Goal: Find specific page/section: Find specific page/section

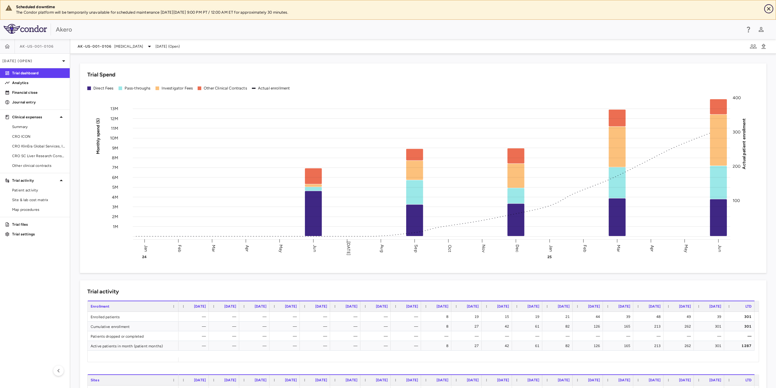
click at [768, 8] on icon "Close" at bounding box center [769, 9] width 4 height 4
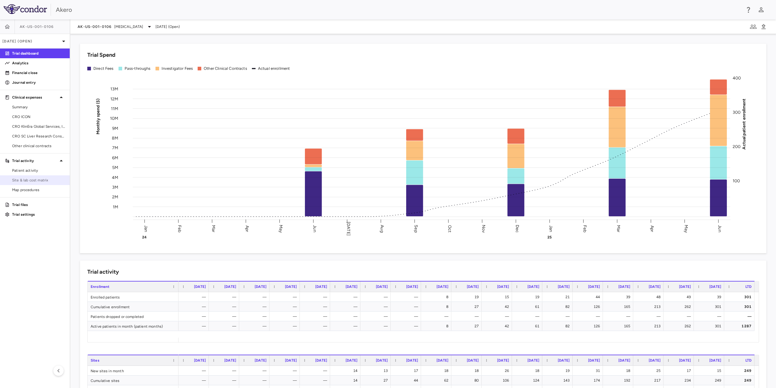
click at [32, 182] on span "Site & lab cost matrix" at bounding box center [38, 179] width 53 height 5
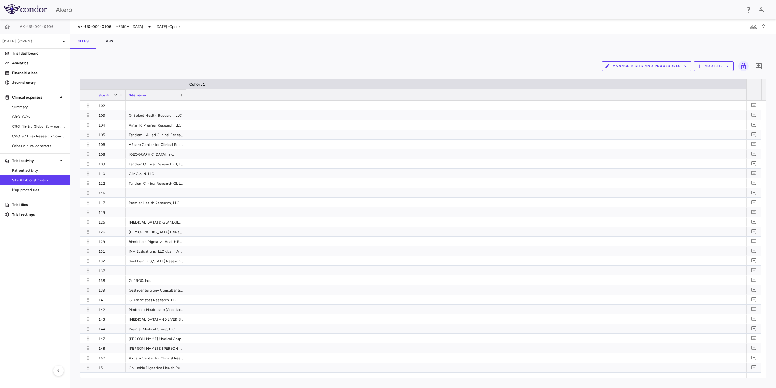
scroll to position [0, 1851]
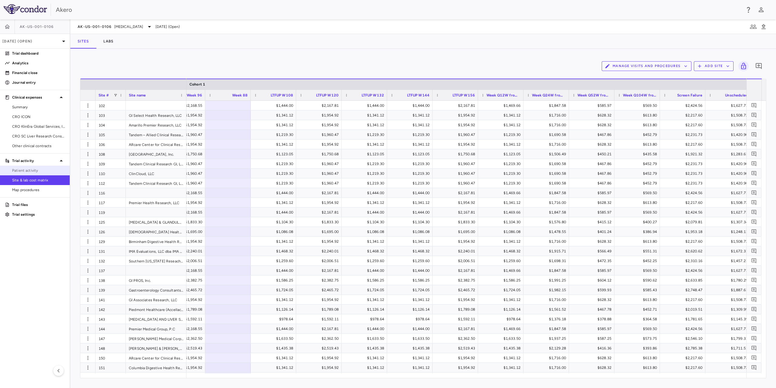
click at [30, 168] on span "Patient activity" at bounding box center [38, 170] width 53 height 5
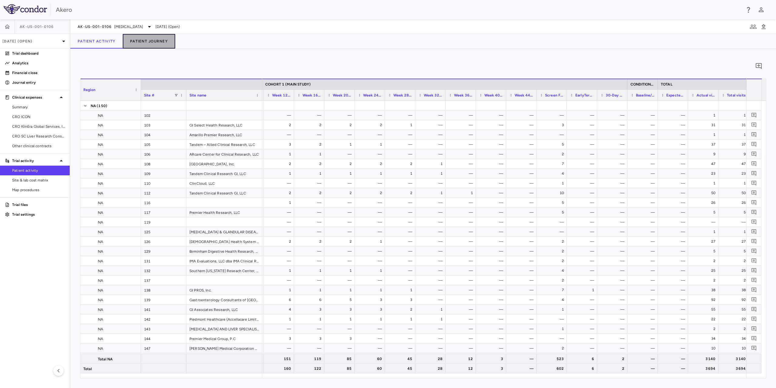
click at [137, 42] on button "Patient Journey" at bounding box center [149, 41] width 52 height 15
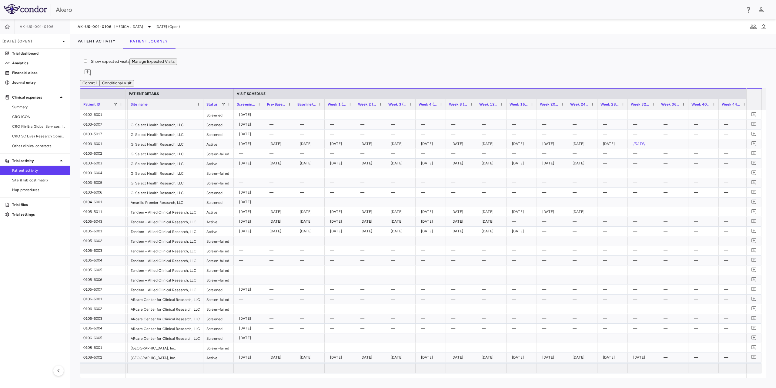
scroll to position [0, 57]
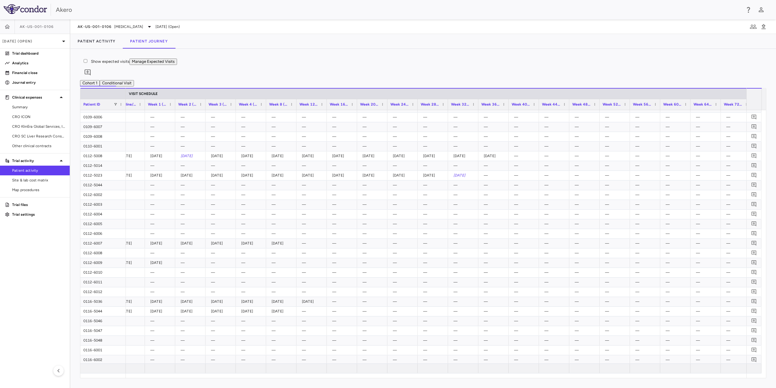
click at [177, 63] on button "Manage Expected Visits" at bounding box center [153, 61] width 48 height 6
drag, startPoint x: 31, startPoint y: 118, endPoint x: 192, endPoint y: 166, distance: 168.6
click at [31, 118] on span "CRO ICON" at bounding box center [38, 116] width 53 height 5
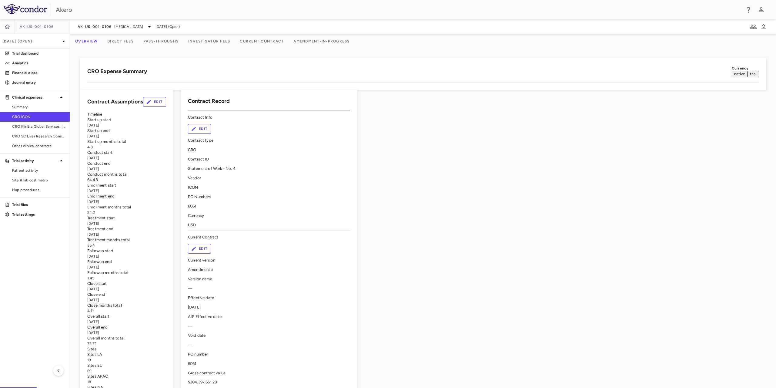
click at [175, 42] on button "Pass-Throughs" at bounding box center [160, 41] width 45 height 15
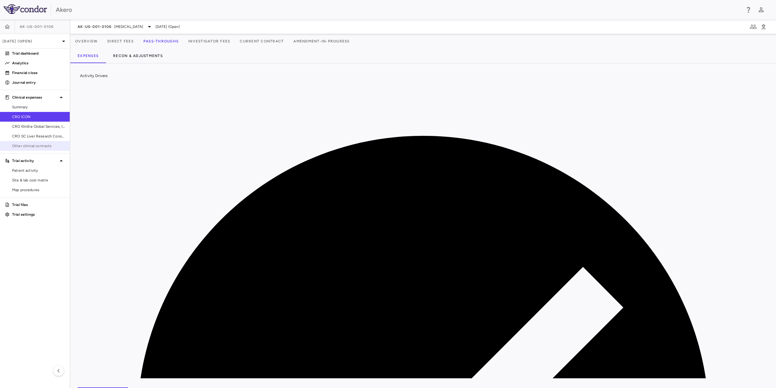
click at [29, 145] on span "Other clinical contracts" at bounding box center [38, 145] width 53 height 5
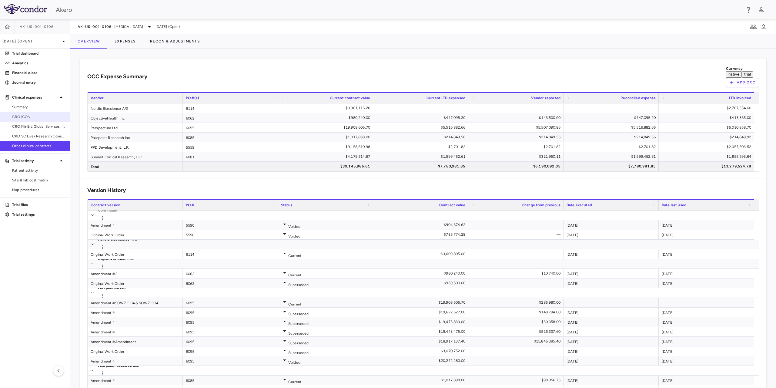
click at [22, 115] on span "CRO ICON" at bounding box center [38, 116] width 53 height 5
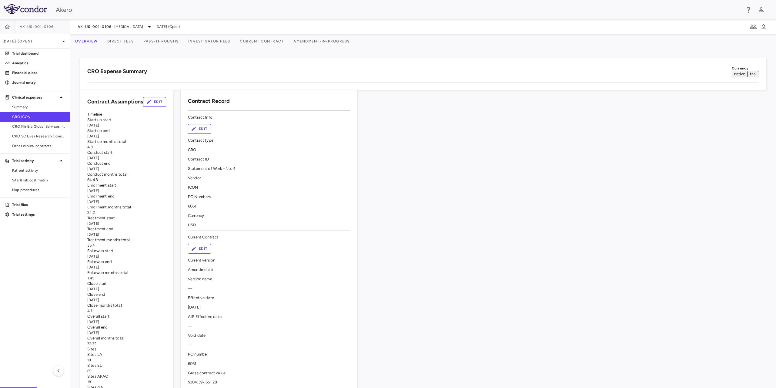
click at [175, 45] on button "Pass-Throughs" at bounding box center [160, 41] width 45 height 15
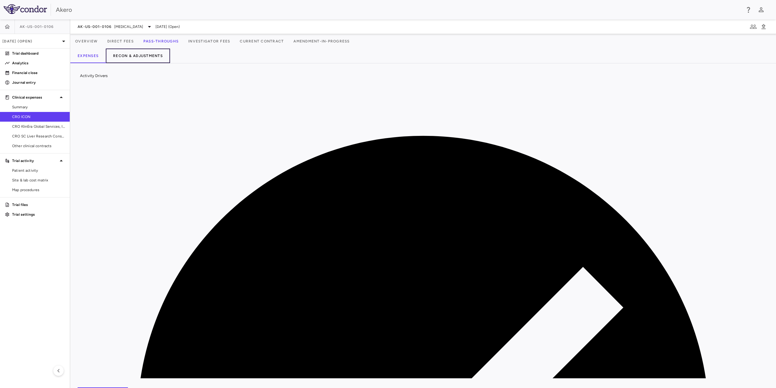
click at [143, 56] on button "Recon & Adjustments" at bounding box center [138, 55] width 64 height 15
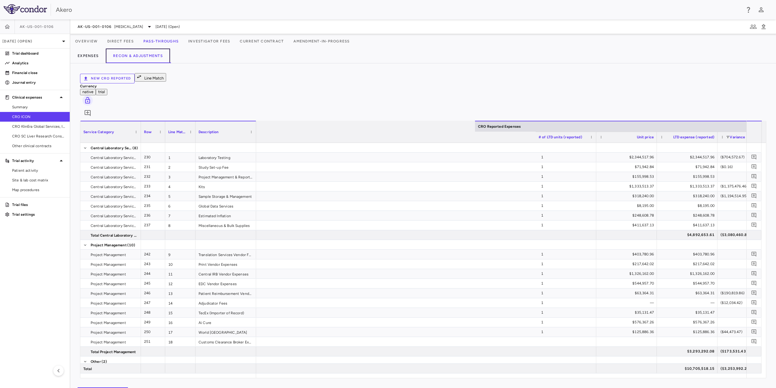
scroll to position [0, 768]
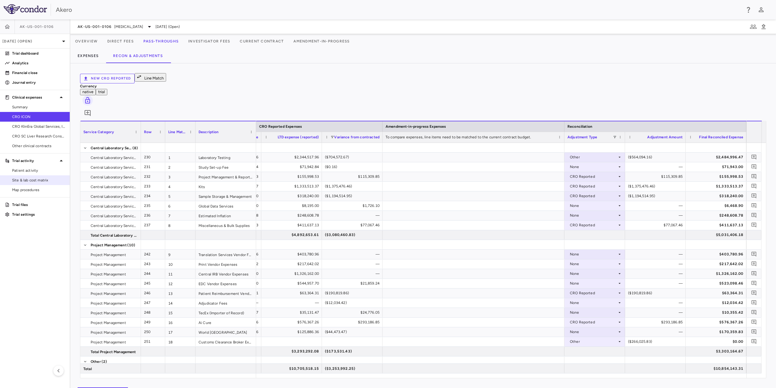
click at [28, 179] on span "Site & lab cost matrix" at bounding box center [38, 179] width 53 height 5
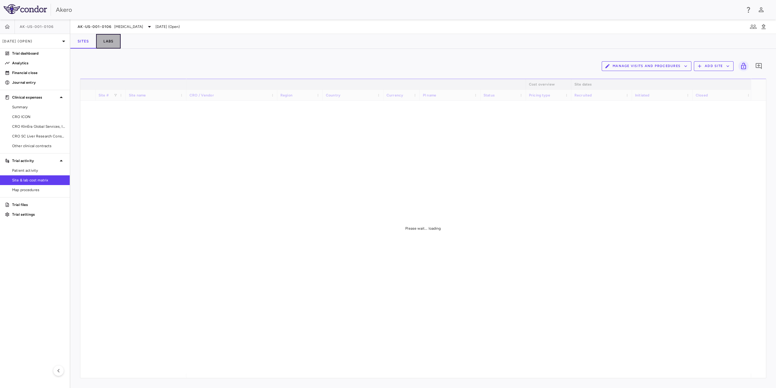
click at [111, 40] on button "Labs" at bounding box center [108, 41] width 25 height 15
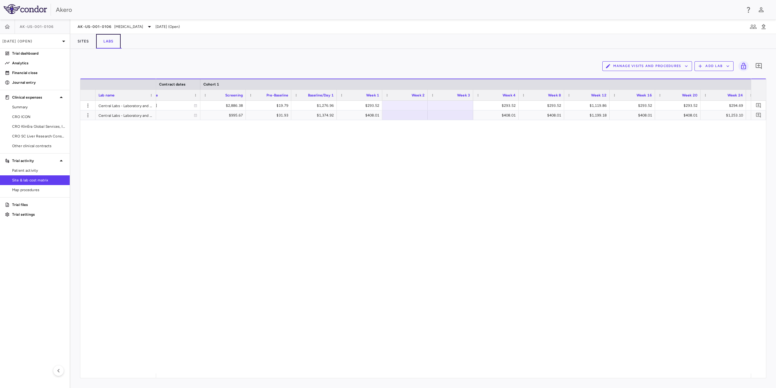
scroll to position [0, 281]
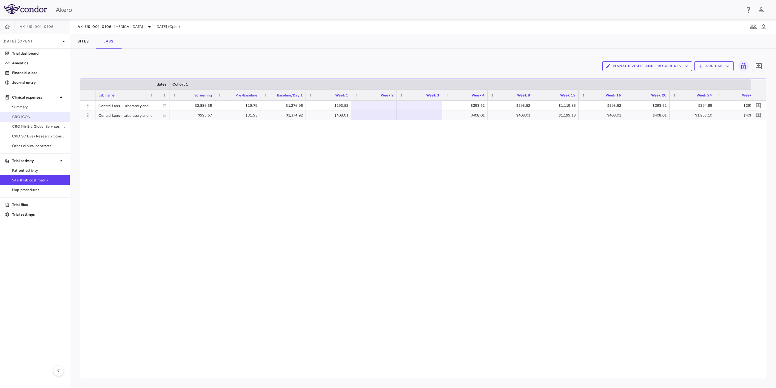
click at [29, 117] on span "CRO ICON" at bounding box center [38, 116] width 53 height 5
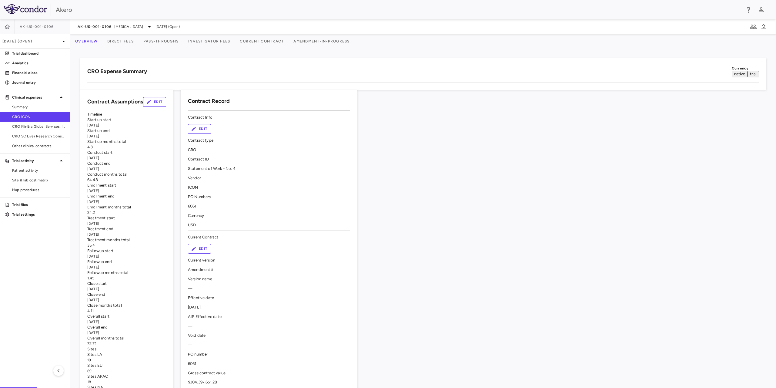
click at [179, 40] on button "Pass-Throughs" at bounding box center [160, 41] width 45 height 15
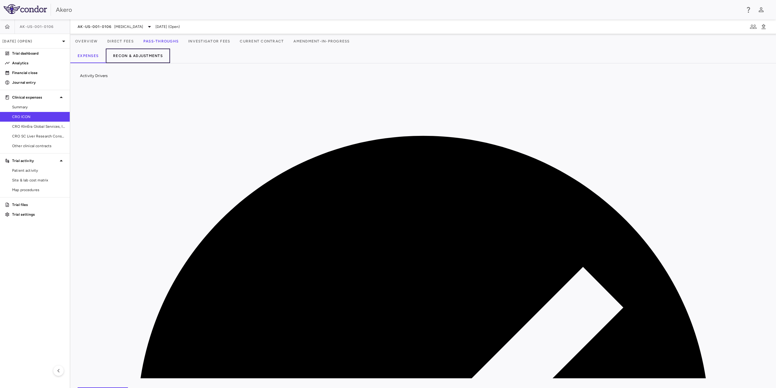
click at [141, 54] on button "Recon & Adjustments" at bounding box center [138, 55] width 64 height 15
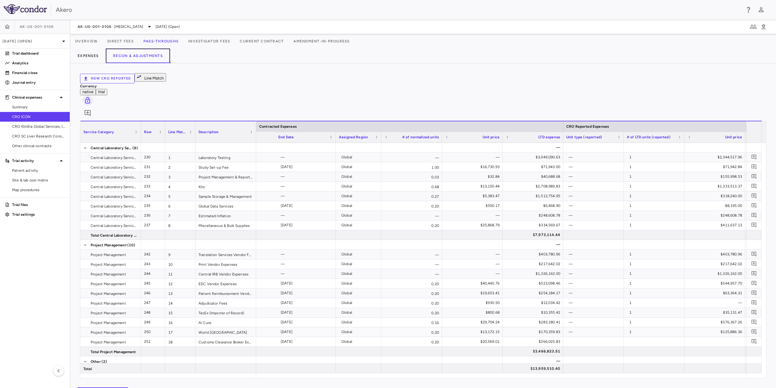
scroll to position [0, 389]
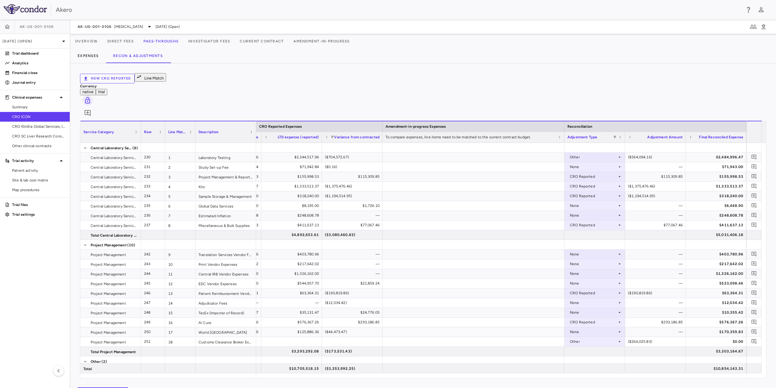
click at [115, 41] on button "Direct Fees" at bounding box center [120, 41] width 36 height 15
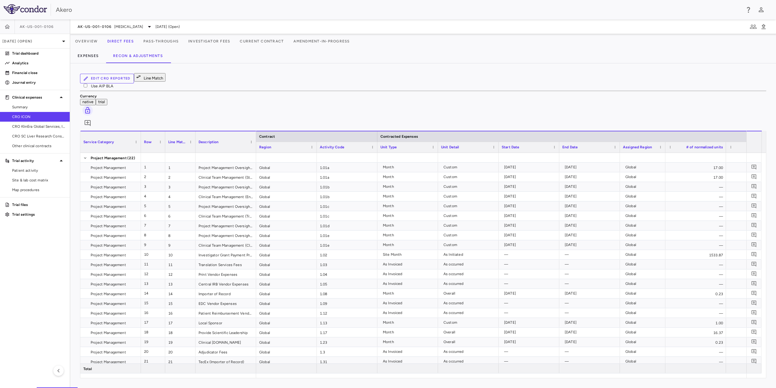
click at [98, 13] on div "Akero" at bounding box center [398, 9] width 685 height 9
click at [92, 44] on button "Overview" at bounding box center [86, 41] width 32 height 15
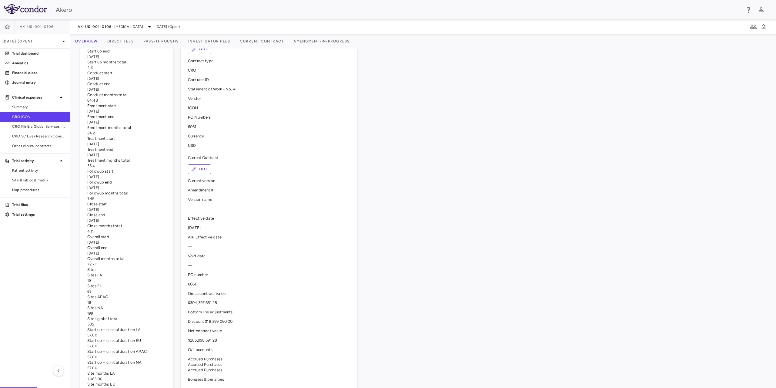
scroll to position [91, 0]
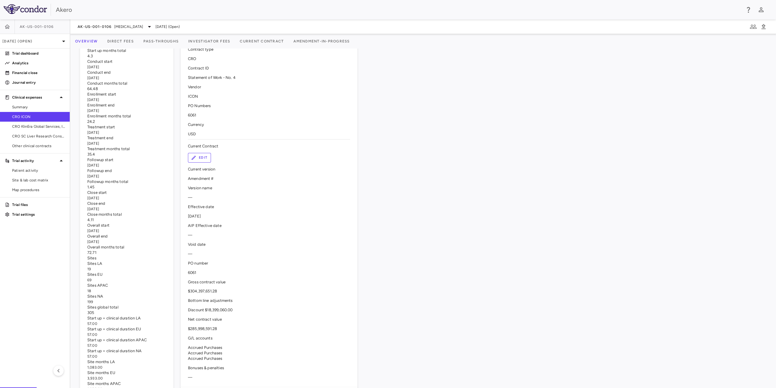
drag, startPoint x: 249, startPoint y: 154, endPoint x: 219, endPoint y: 155, distance: 29.7
click at [166, 102] on div "[DATE]" at bounding box center [126, 99] width 79 height 5
drag, startPoint x: 253, startPoint y: 165, endPoint x: 220, endPoint y: 163, distance: 33.1
click at [166, 113] on div "[DATE]" at bounding box center [126, 110] width 79 height 5
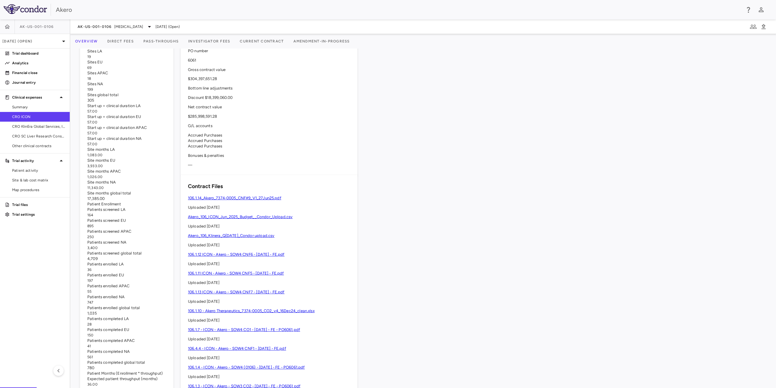
scroll to position [327, 0]
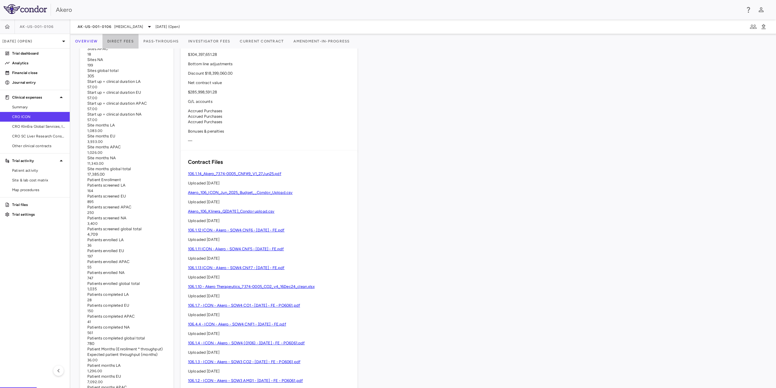
click at [134, 43] on button "Direct Fees" at bounding box center [120, 41] width 36 height 15
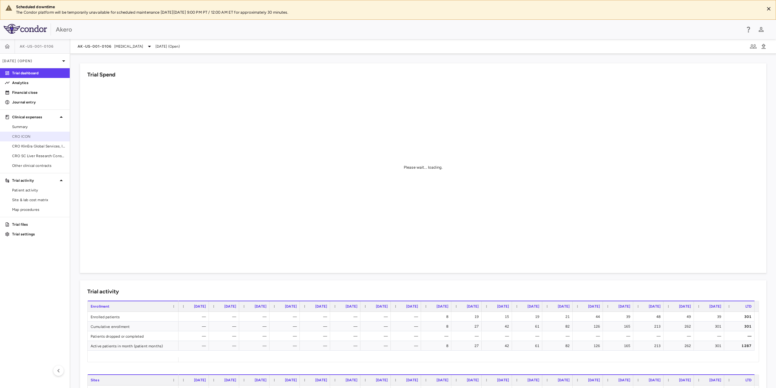
click at [25, 139] on link "CRO ICON" at bounding box center [35, 136] width 70 height 9
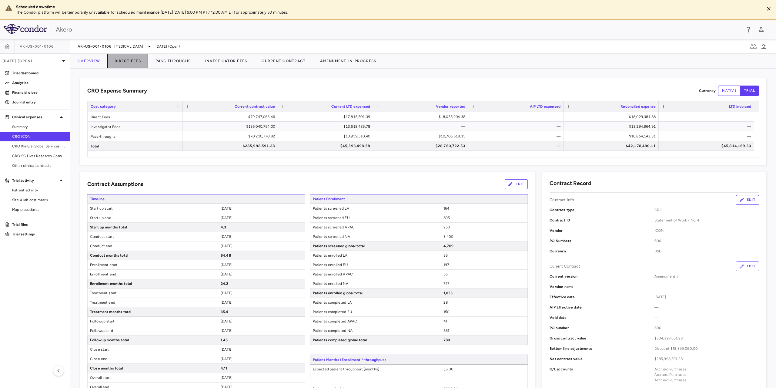
click at [130, 65] on button "Direct Fees" at bounding box center [127, 61] width 41 height 15
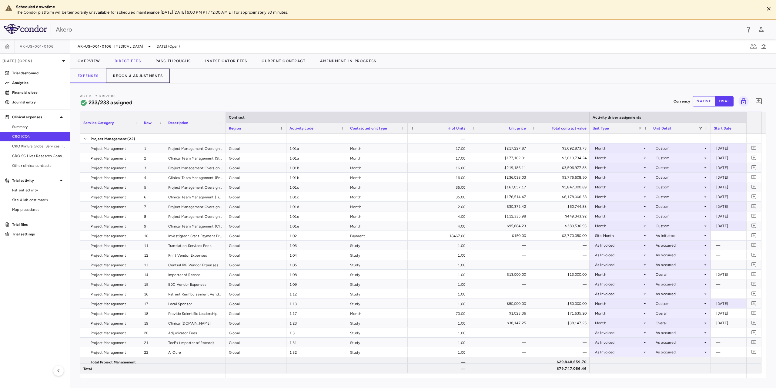
click at [129, 79] on button "Recon & Adjustments" at bounding box center [138, 75] width 64 height 15
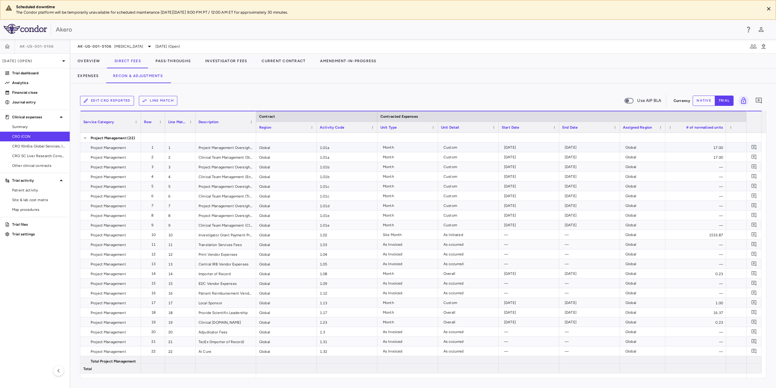
click at [477, 146] on div "Custom" at bounding box center [469, 147] width 52 height 10
click at [457, 147] on div "Custom" at bounding box center [469, 147] width 52 height 10
click at [515, 148] on div "[DATE]" at bounding box center [530, 147] width 52 height 10
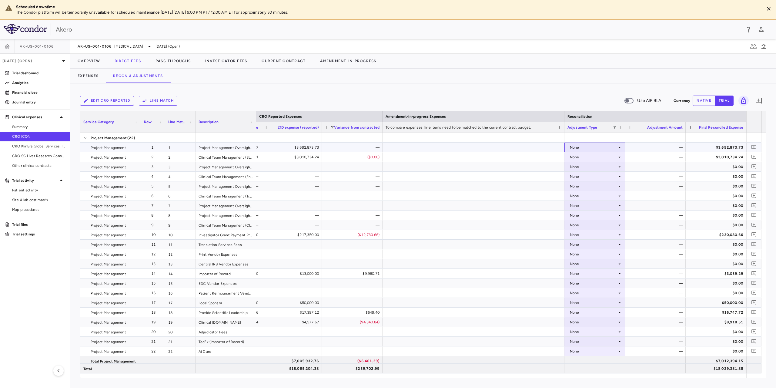
click at [617, 144] on div "None" at bounding box center [594, 147] width 55 height 9
click at [18, 101] on div at bounding box center [388, 194] width 776 height 388
click at [24, 64] on div "[DATE] (Open)" at bounding box center [35, 61] width 70 height 15
click at [22, 102] on div "[DATE]" at bounding box center [16, 104] width 22 height 7
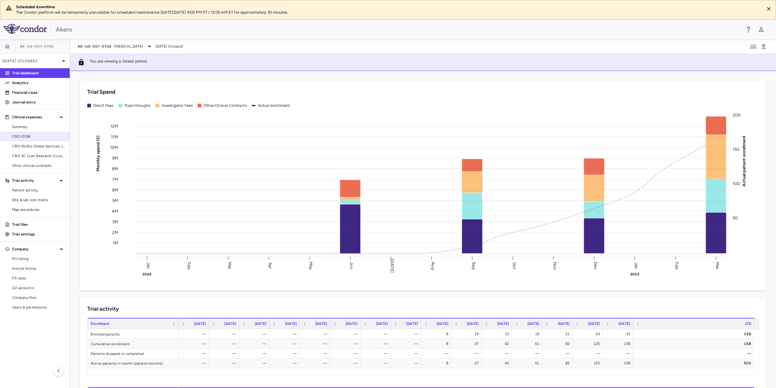
click at [27, 135] on span "CRO ICON" at bounding box center [38, 136] width 53 height 5
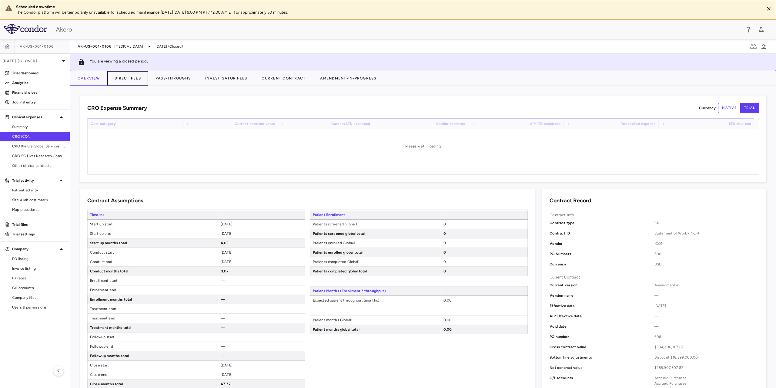
click at [134, 79] on button "Direct Fees" at bounding box center [127, 78] width 41 height 15
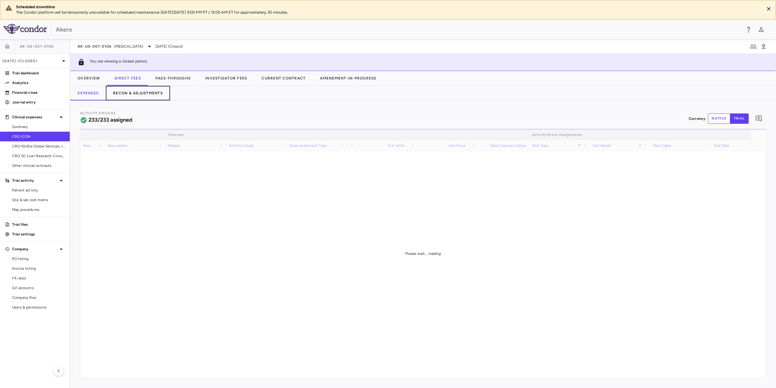
click at [146, 94] on button "Recon & Adjustments" at bounding box center [138, 93] width 64 height 15
